Goal: Task Accomplishment & Management: Use online tool/utility

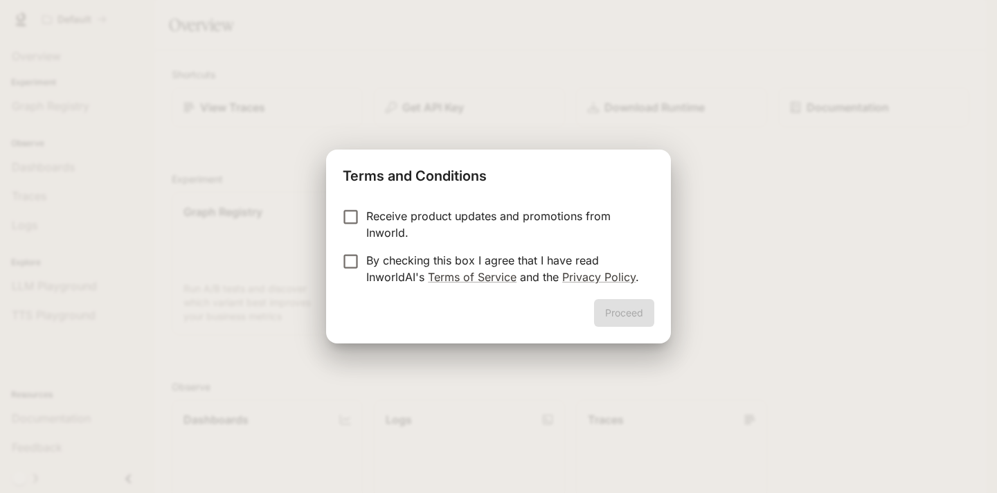
click at [383, 209] on p "Receive product updates and promotions from Inworld." at bounding box center [504, 224] width 277 height 33
click at [383, 249] on form "Receive product updates and promotions from Inworld. By checking this box I agr…" at bounding box center [498, 247] width 311 height 78
click at [383, 252] on p "By checking this box I agree that I have read InworldAI's Terms of Service and …" at bounding box center [504, 268] width 277 height 33
click at [624, 318] on button "Proceed" at bounding box center [624, 313] width 60 height 28
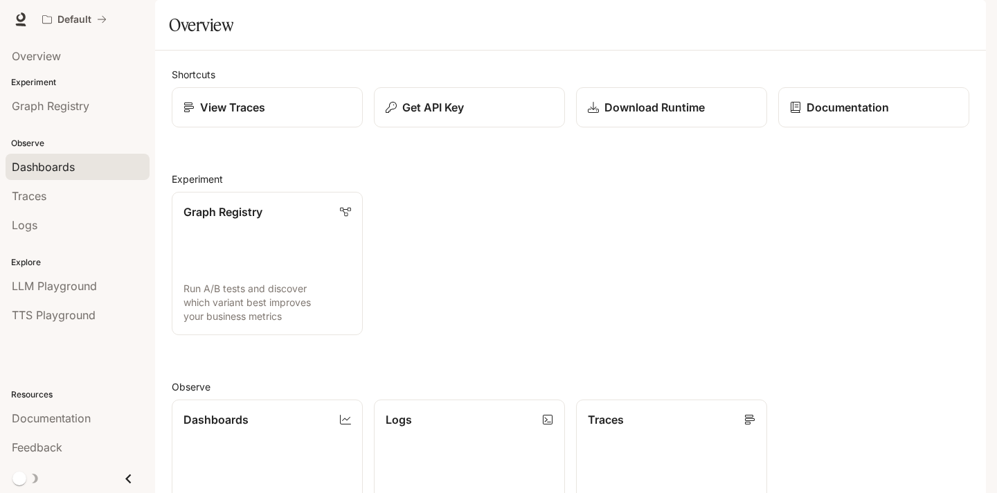
click at [31, 164] on span "Dashboards" at bounding box center [43, 167] width 63 height 17
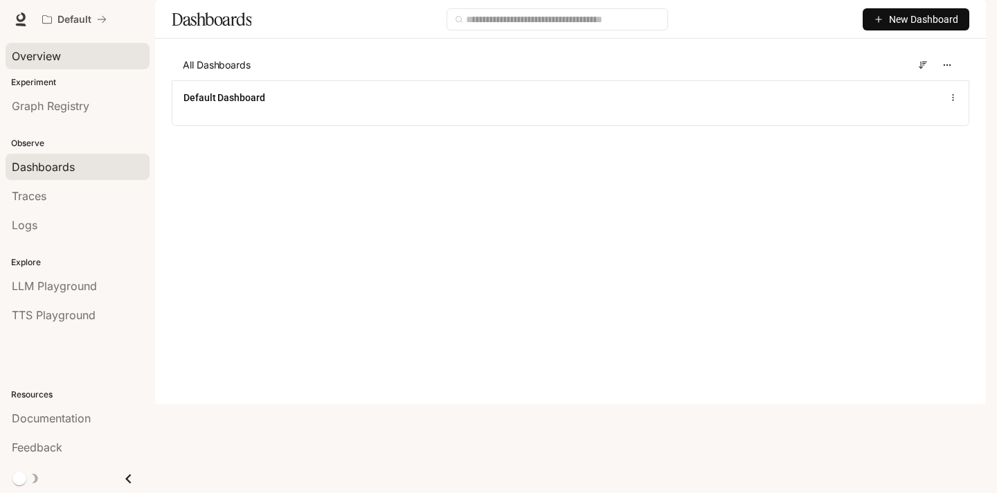
click at [96, 52] on div "Overview" at bounding box center [78, 56] width 132 height 17
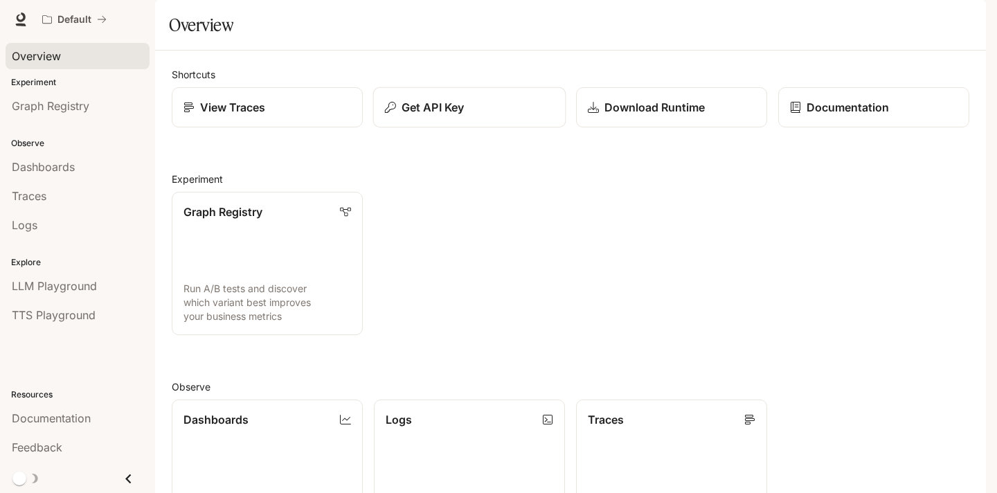
scroll to position [323, 0]
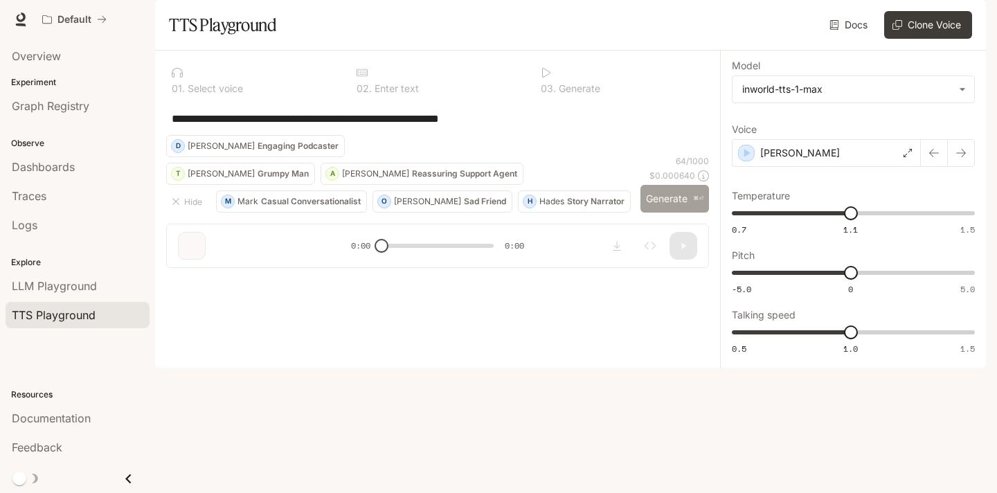
click at [653, 213] on button "Generate ⌘⏎" at bounding box center [674, 199] width 69 height 28
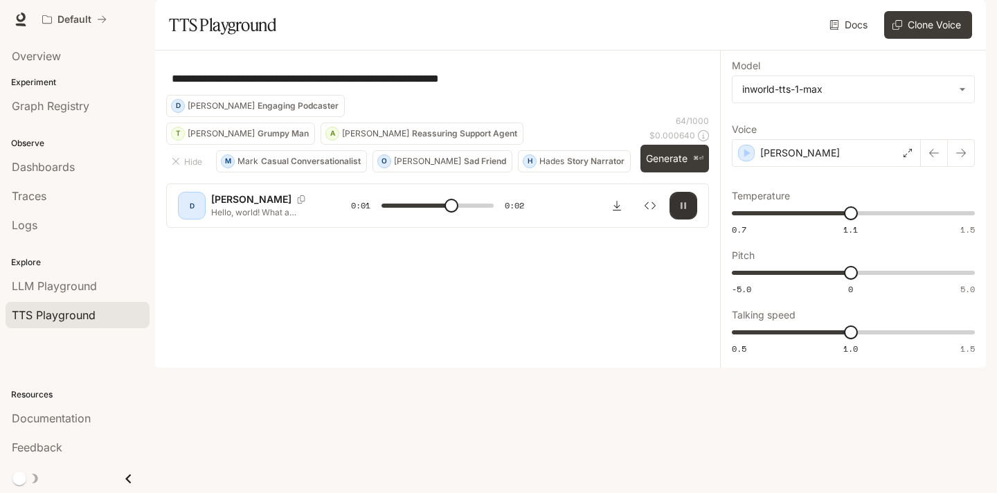
click at [689, 219] on button "button" at bounding box center [683, 206] width 28 height 28
type input "***"
click at [62, 168] on span "Dashboards" at bounding box center [43, 167] width 63 height 17
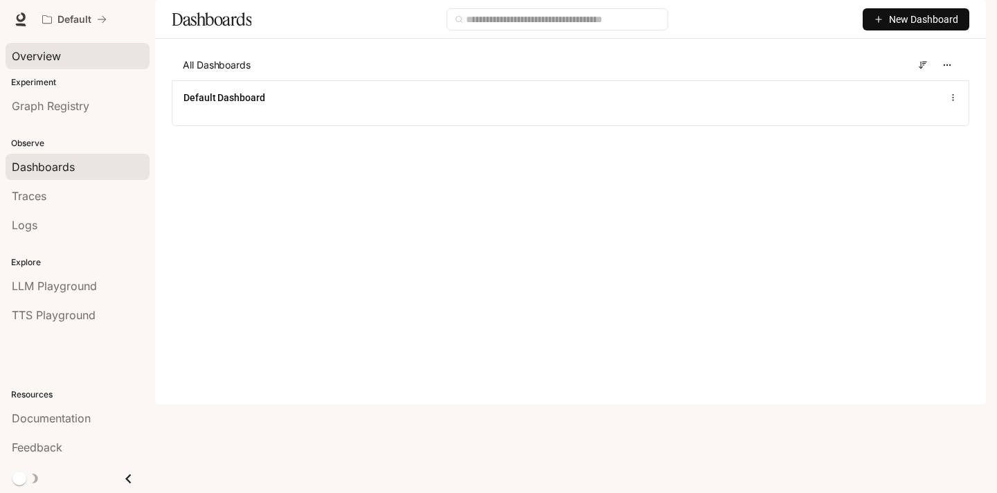
click at [45, 50] on span "Overview" at bounding box center [36, 56] width 49 height 17
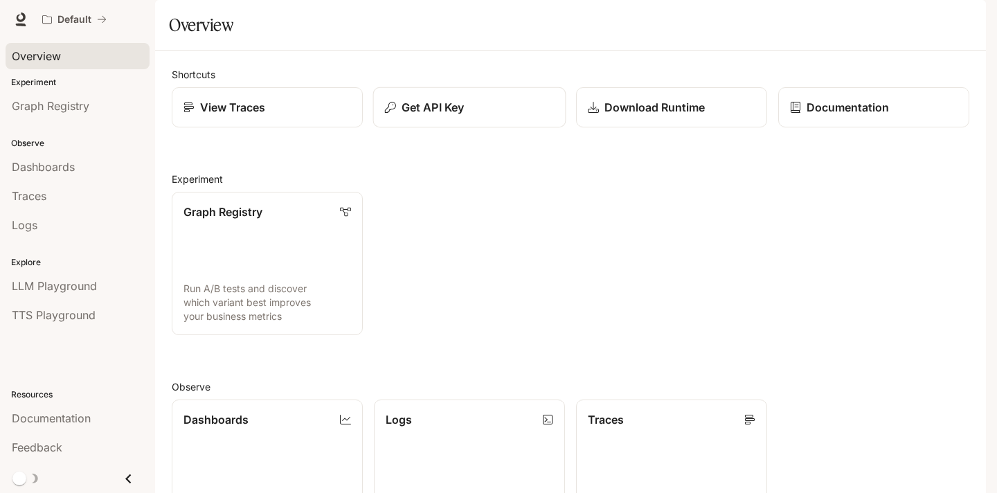
click at [525, 128] on button "Get API Key" at bounding box center [469, 107] width 193 height 41
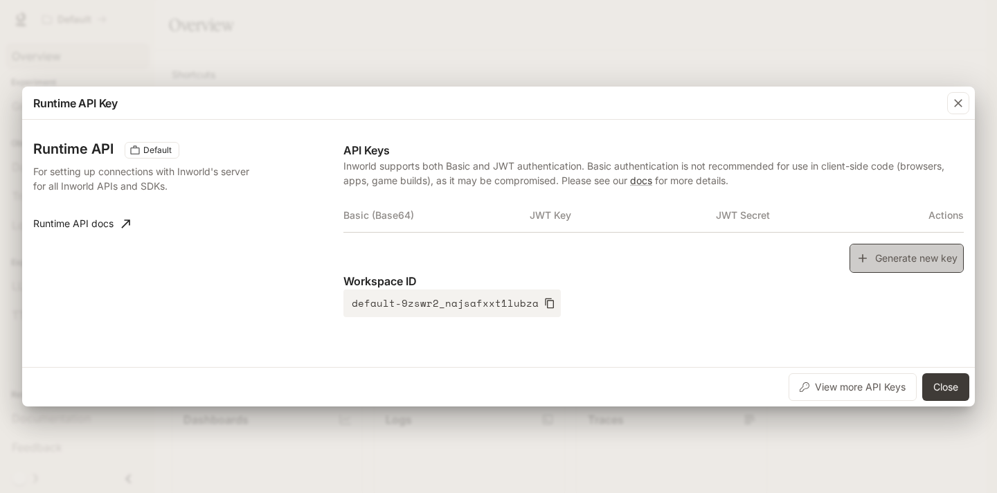
click at [884, 253] on button "Generate new key" at bounding box center [906, 259] width 114 height 30
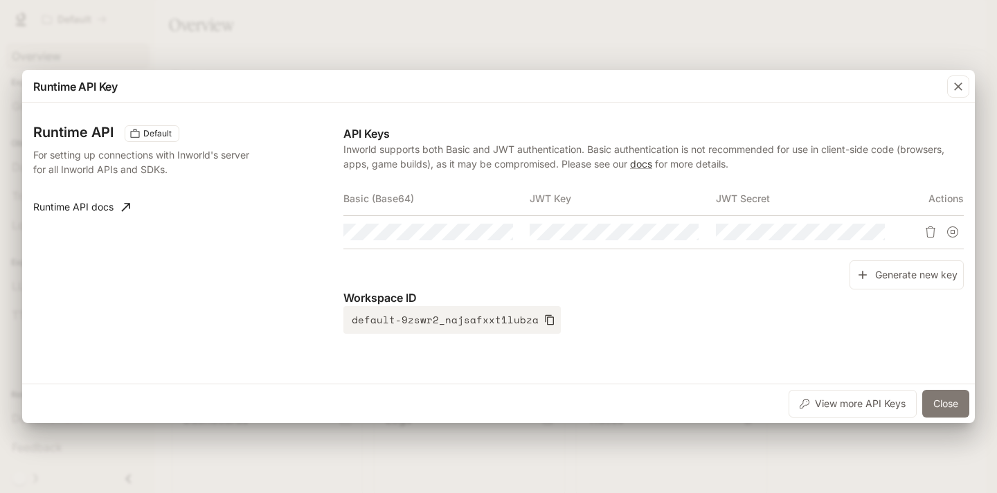
click at [942, 406] on button "Close" at bounding box center [945, 404] width 47 height 28
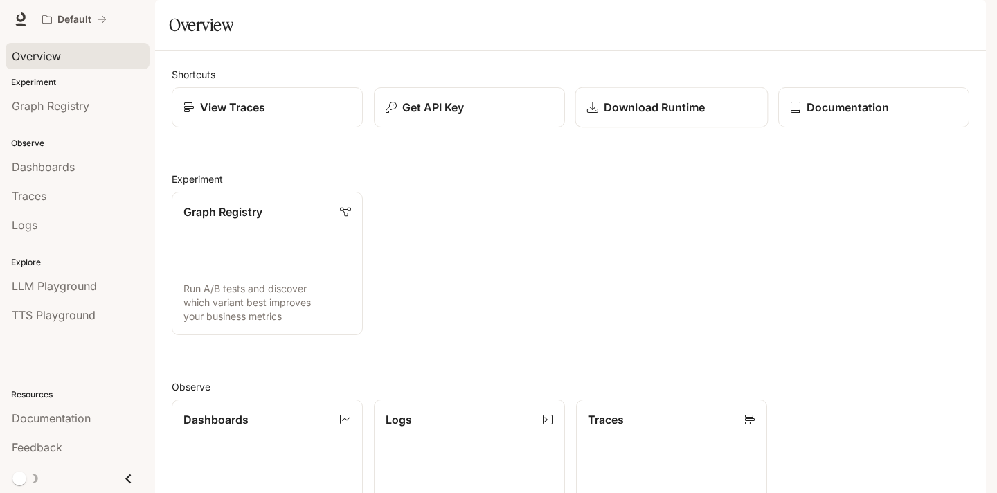
click at [622, 116] on p "Download Runtime" at bounding box center [654, 107] width 101 height 17
